Goal: Task Accomplishment & Management: Manage account settings

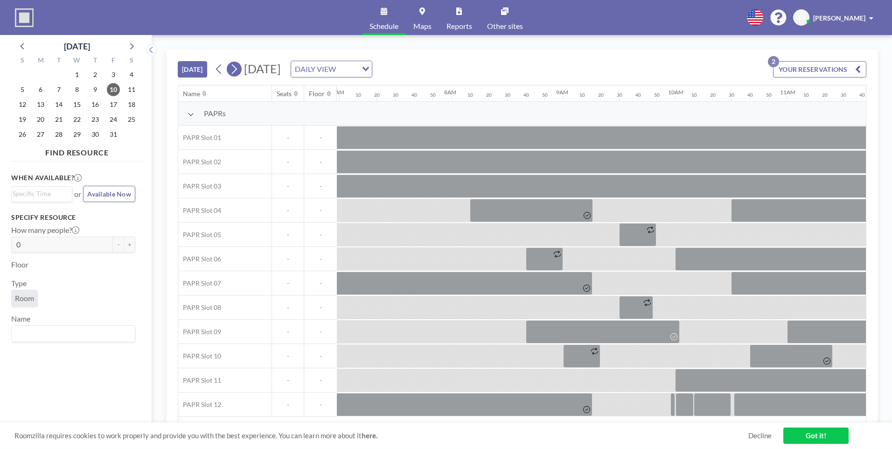
click at [238, 74] on icon at bounding box center [233, 69] width 9 height 14
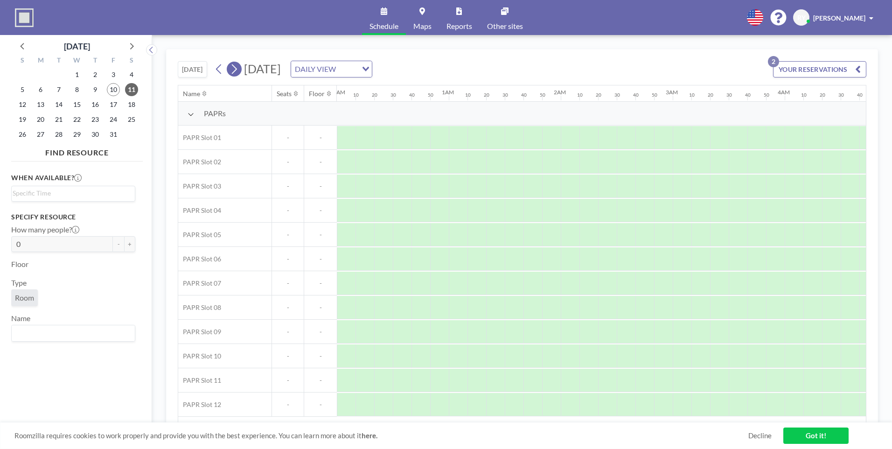
click at [238, 74] on icon at bounding box center [233, 69] width 9 height 14
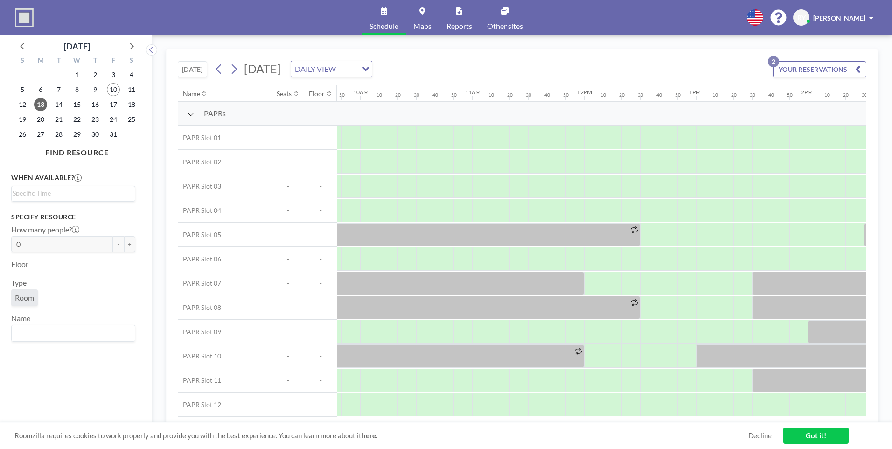
scroll to position [0, 1100]
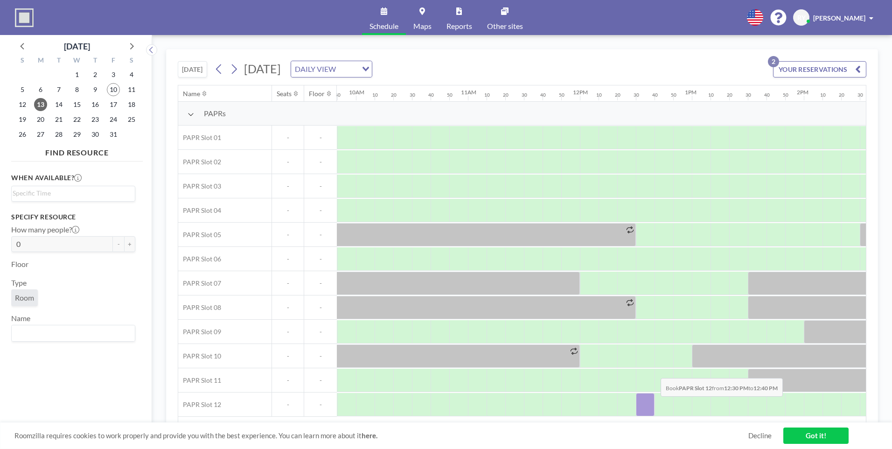
click at [653, 403] on div at bounding box center [645, 404] width 19 height 23
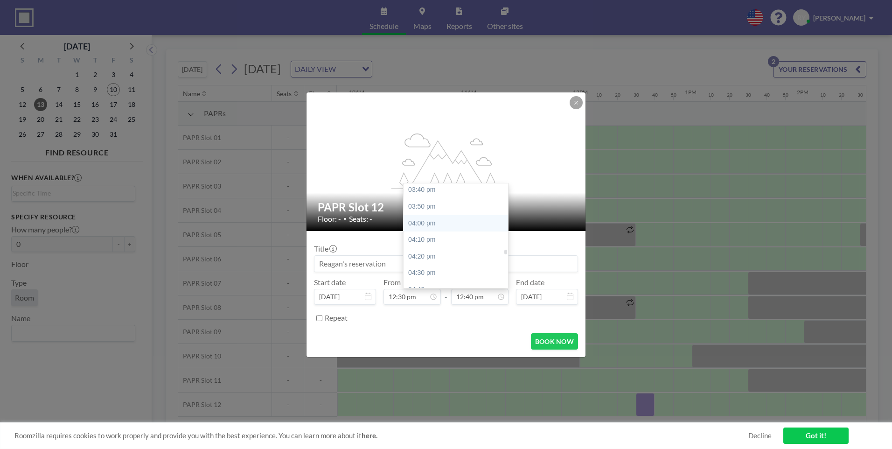
scroll to position [1541, 0]
click at [478, 244] on div "04:00 pm" at bounding box center [457, 243] width 109 height 17
type input "04:00 pm"
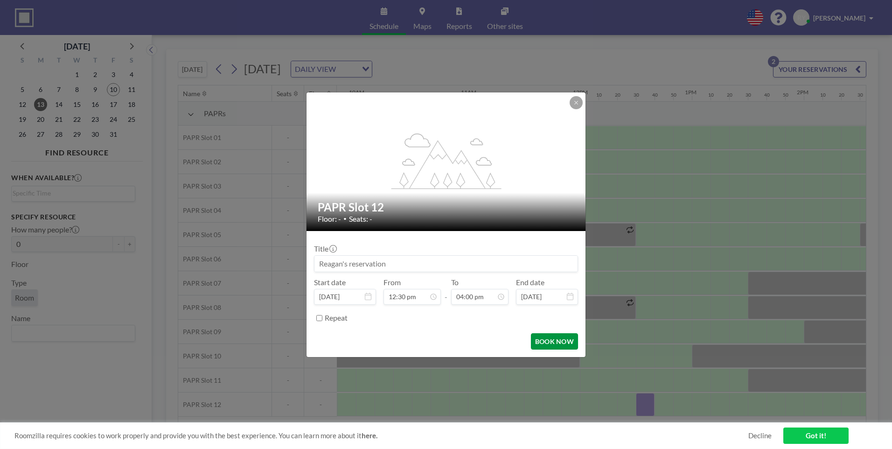
click at [561, 347] on button "BOOK NOW" at bounding box center [554, 341] width 47 height 16
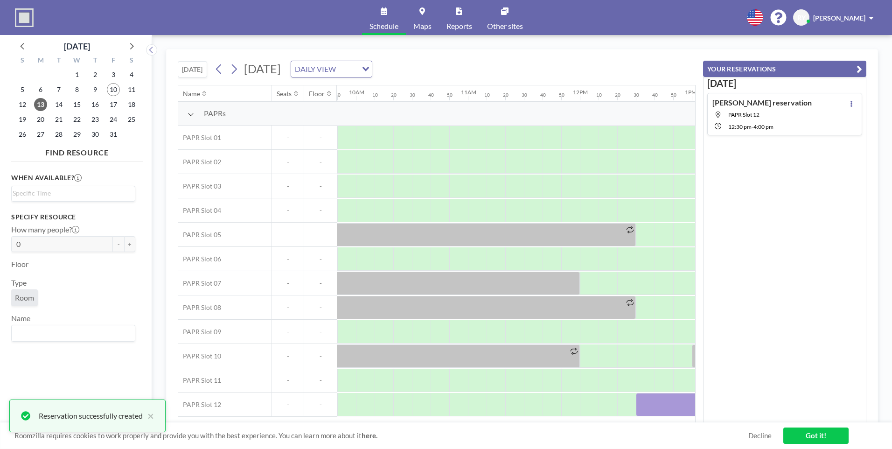
click at [855, 67] on button "YOUR RESERVATIONS" at bounding box center [784, 69] width 163 height 16
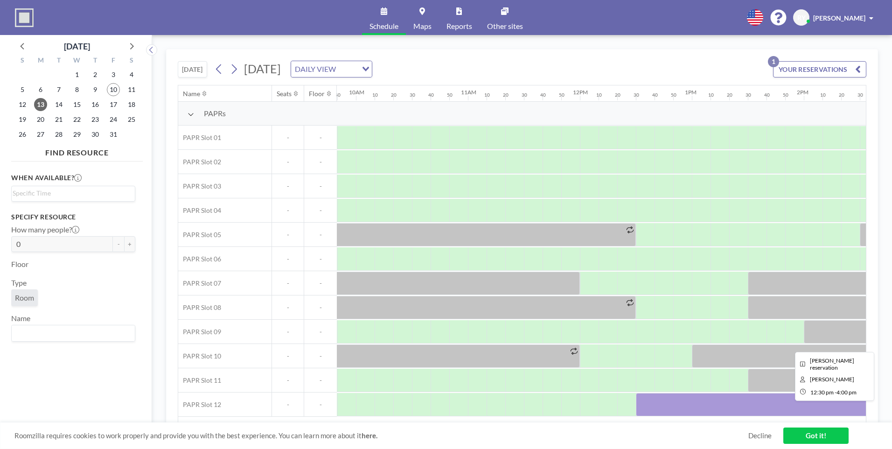
click at [665, 397] on div at bounding box center [832, 404] width 392 height 23
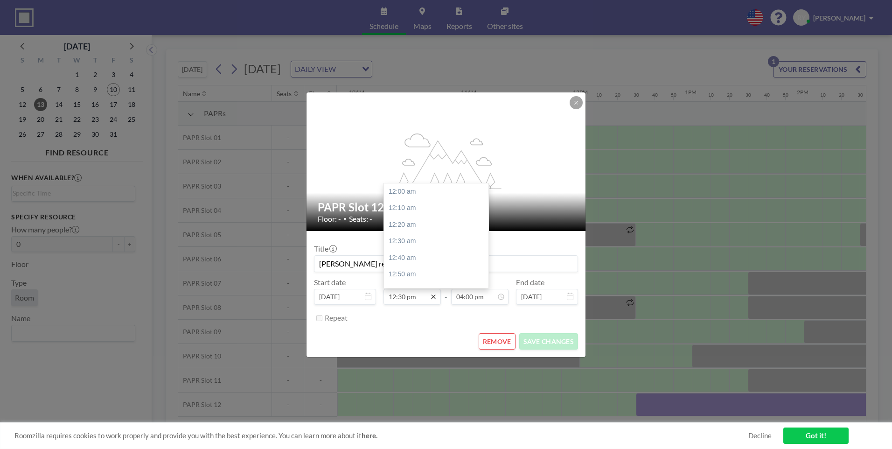
scroll to position [1245, 0]
click at [434, 296] on icon at bounding box center [433, 296] width 4 height 4
click at [419, 239] on div "01:00 pm" at bounding box center [438, 241] width 109 height 17
type input "01:00 pm"
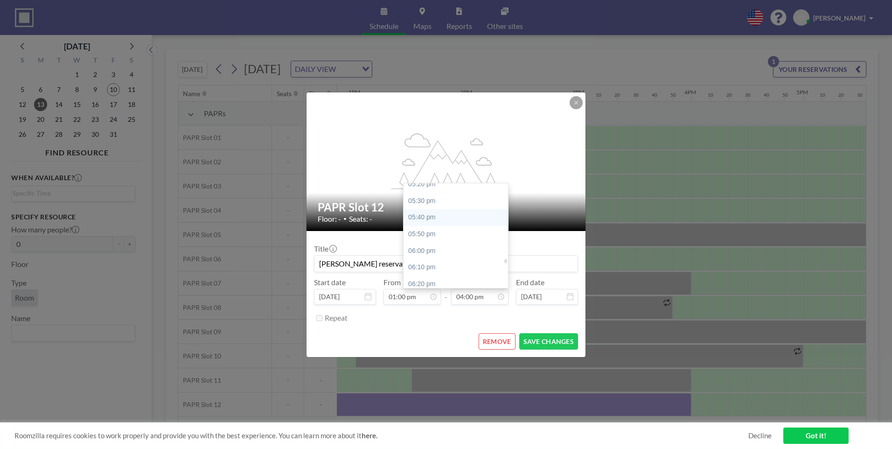
scroll to position [1780, 0]
click at [446, 203] on div "06:00 pm" at bounding box center [457, 204] width 109 height 17
type input "06:00 pm"
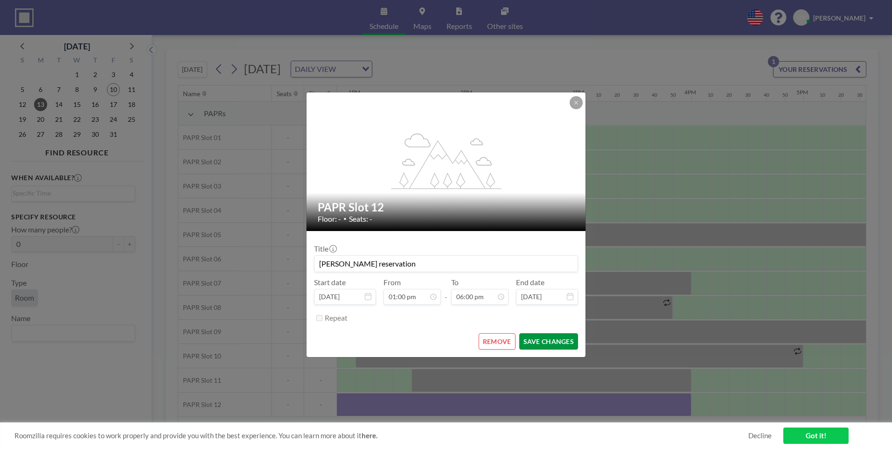
scroll to position [1793, 0]
click at [553, 342] on button "SAVE CHANGES" at bounding box center [548, 341] width 59 height 16
